Goal: Task Accomplishment & Management: Manage account settings

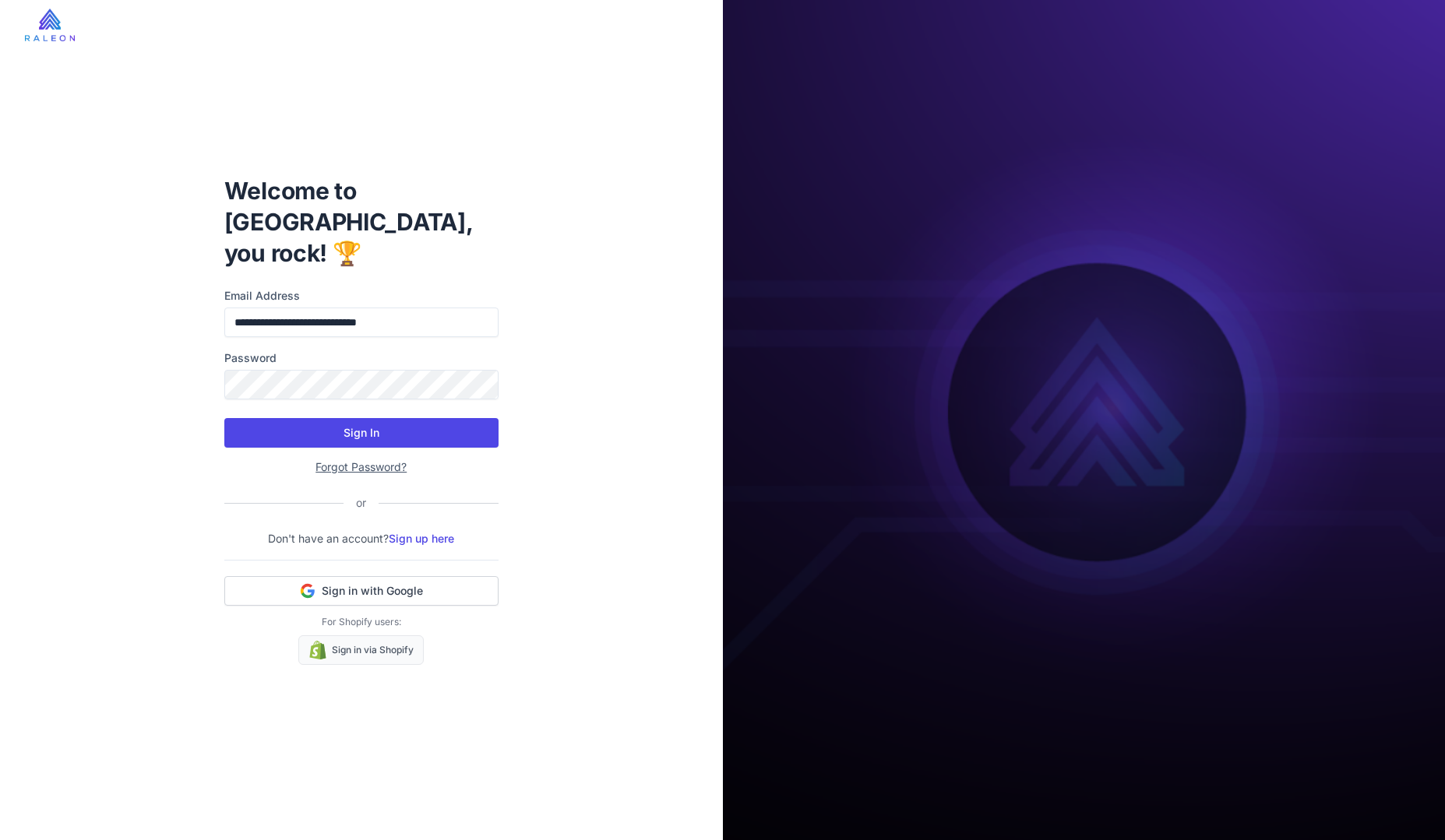
click at [351, 421] on button "Sign In" at bounding box center [361, 433] width 275 height 30
